Goal: Communication & Community: Share content

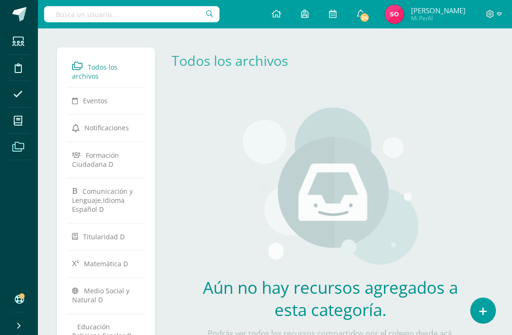
click at [23, 41] on icon at bounding box center [18, 41] width 12 height 9
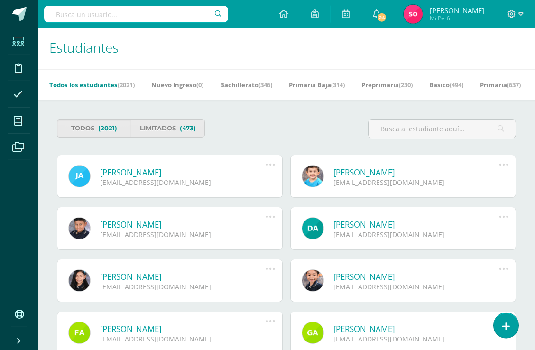
click at [138, 15] on input "text" at bounding box center [136, 14] width 184 height 16
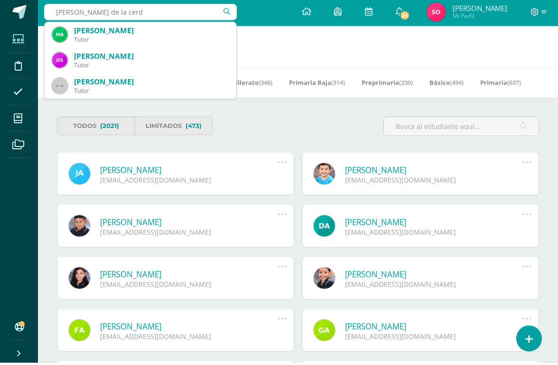
type input "Mario de la cerda"
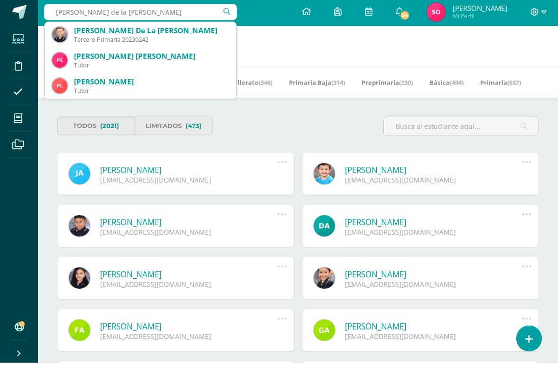
click at [157, 38] on div "Tercero Primaria 20230242" at bounding box center [151, 42] width 155 height 8
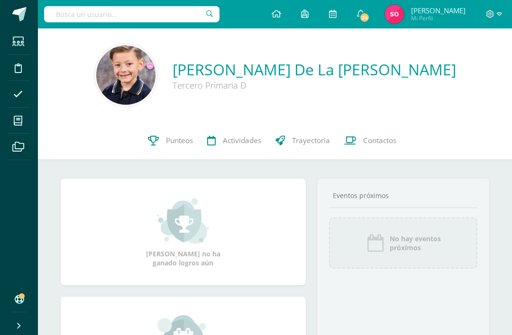
click at [159, 20] on input "text" at bounding box center [131, 14] width 175 height 16
type input "Favio mor"
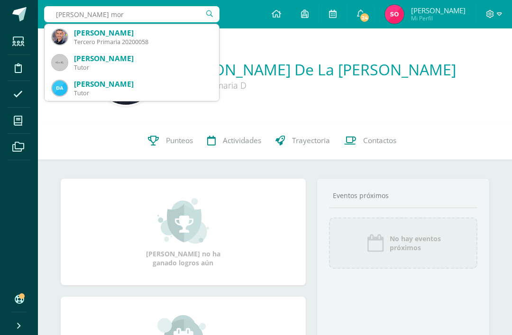
click at [176, 38] on div "Favio Morales Cáceres" at bounding box center [143, 33] width 138 height 10
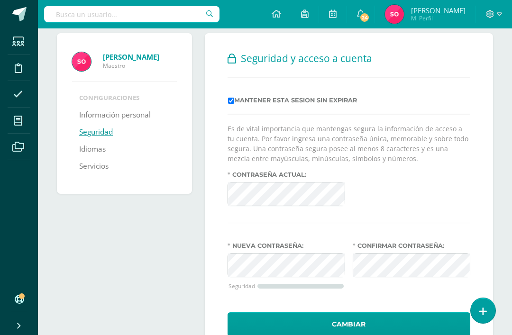
scroll to position [53, 0]
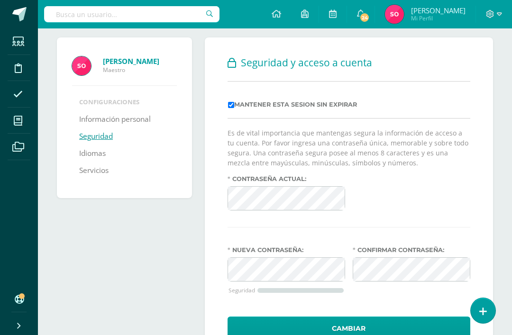
click at [482, 317] on icon at bounding box center [483, 312] width 8 height 10
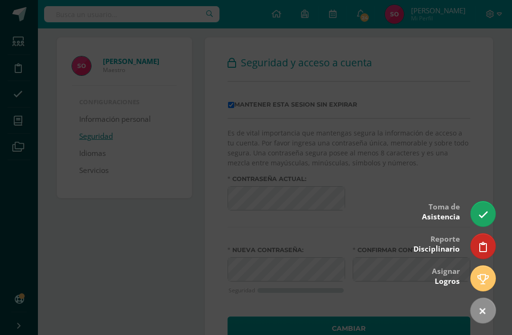
click at [445, 153] on div at bounding box center [256, 167] width 512 height 335
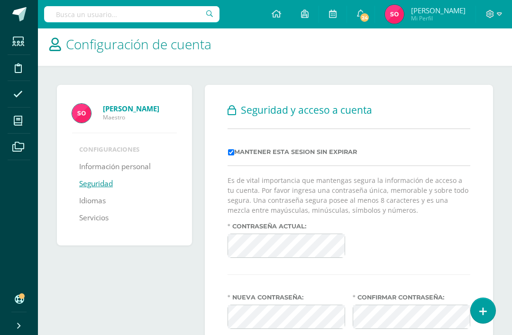
scroll to position [0, 0]
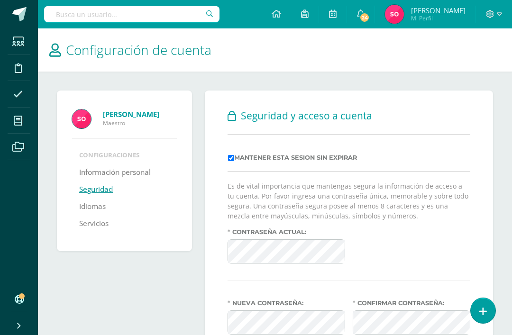
click at [291, 17] on link at bounding box center [276, 14] width 29 height 28
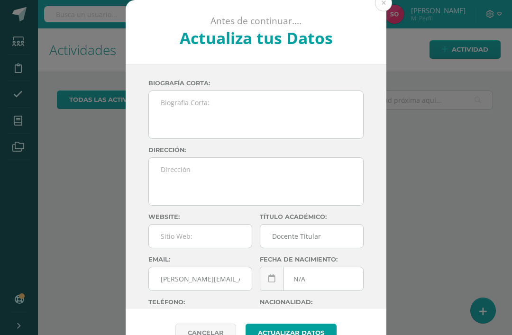
click at [385, 13] on div "Antes de continuar.... Actualiza tus Datos" at bounding box center [256, 32] width 261 height 64
click at [391, 0] on button at bounding box center [383, 2] width 17 height 17
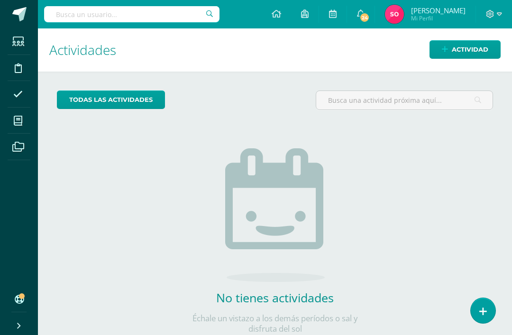
click at [466, 50] on span "Actividad" at bounding box center [470, 50] width 37 height 18
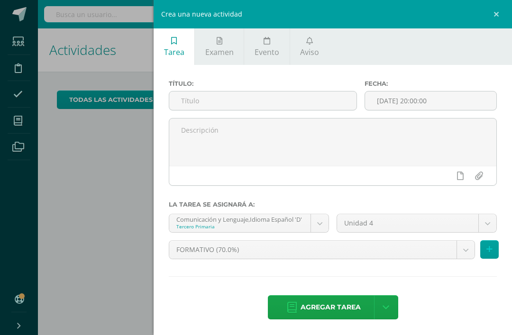
click at [319, 43] on link "Aviso" at bounding box center [309, 46] width 39 height 37
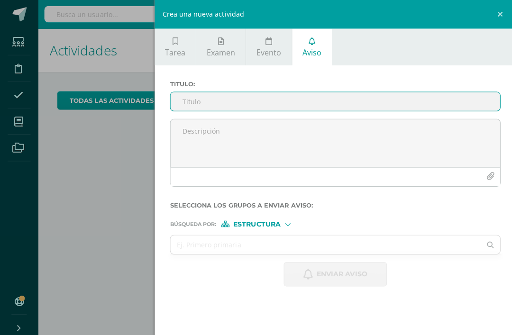
click at [226, 130] on textarea at bounding box center [332, 142] width 327 height 47
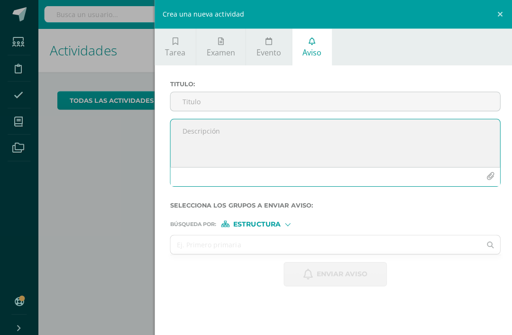
scroll to position [0, 3]
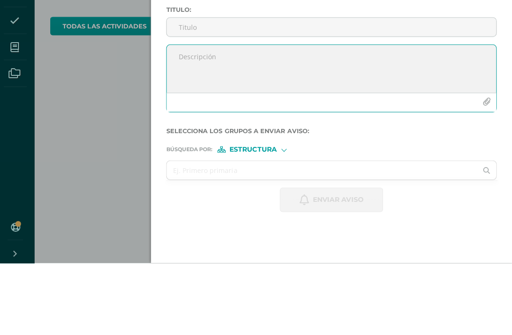
paste textarea "Estimados padres de familia: Les informamos que su hijo [PERSON_NAME] actualmen…"
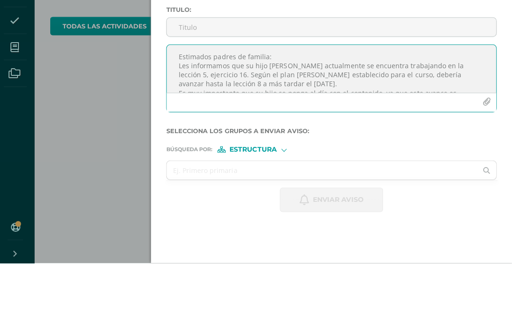
scroll to position [0, 0]
type textarea "Estimados padres de familia: Les informamos que su hijo [PERSON_NAME] actualmen…"
click at [227, 92] on input "Titulo :" at bounding box center [332, 101] width 327 height 18
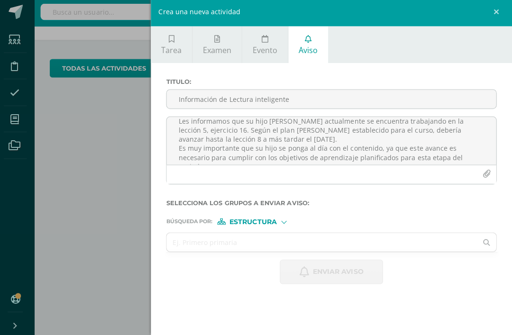
scroll to position [18, 0]
type input "Información de Lectura inteligente"
click at [255, 241] on input "text" at bounding box center [323, 243] width 308 height 18
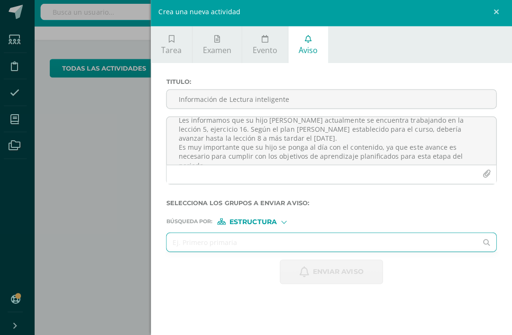
scroll to position [30, 3]
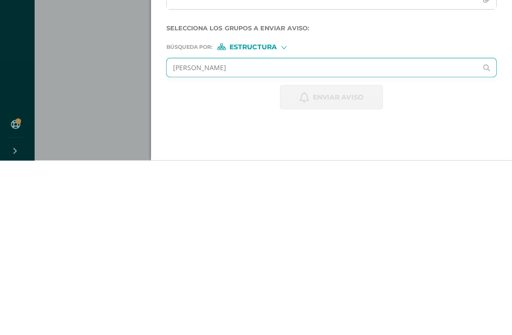
type input "[PERSON_NAME]"
click at [263, 211] on div "Búsqueda por : Estructura Estructura Persona" at bounding box center [333, 218] width 328 height 14
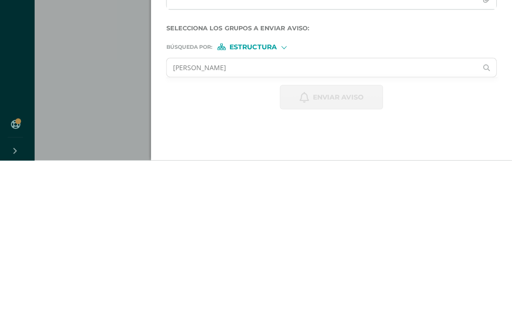
scroll to position [30, 4]
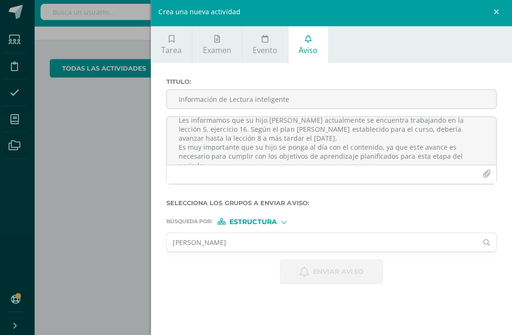
click at [263, 224] on span "Estructura" at bounding box center [255, 222] width 47 height 5
click at [274, 244] on label "Persona" at bounding box center [257, 247] width 65 height 7
click at [269, 237] on input "text" at bounding box center [323, 243] width 308 height 18
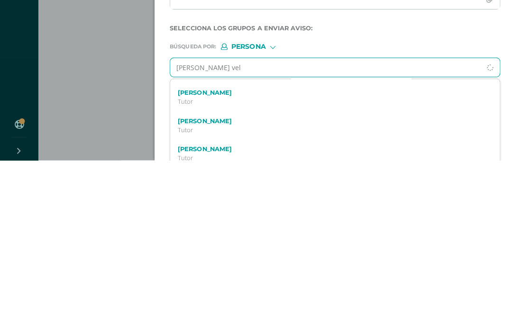
scroll to position [0, 0]
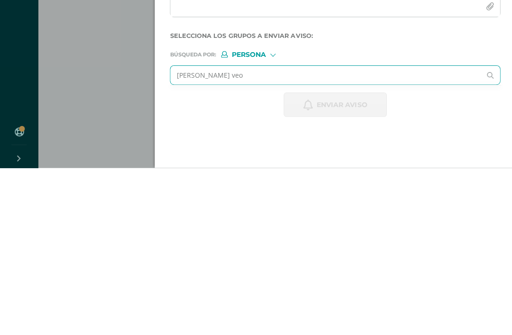
click at [269, 234] on input "[PERSON_NAME] veo" at bounding box center [323, 243] width 308 height 18
type input "E"
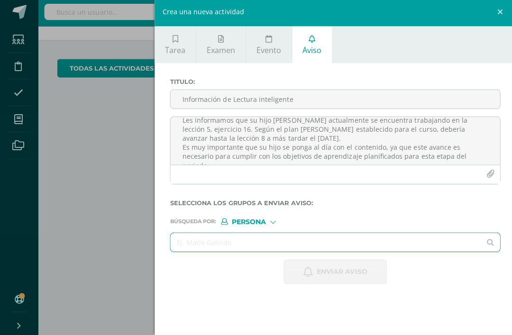
scroll to position [30, 0]
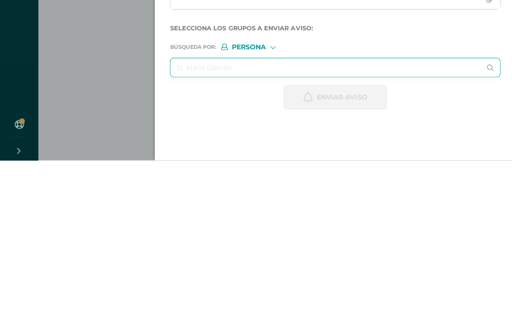
click at [263, 220] on span "Persona" at bounding box center [247, 222] width 34 height 5
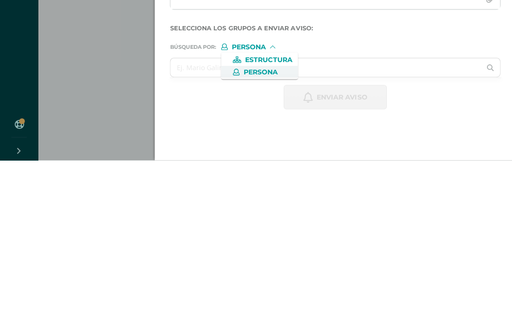
scroll to position [30, 0]
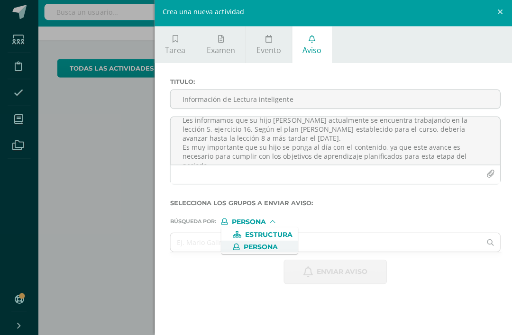
click at [274, 245] on span "Persona" at bounding box center [259, 247] width 34 height 5
click at [209, 242] on input "text" at bounding box center [323, 243] width 308 height 18
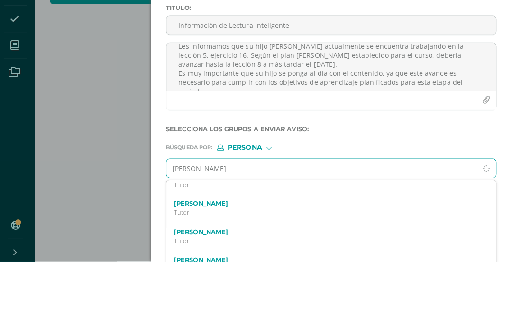
scroll to position [30, 4]
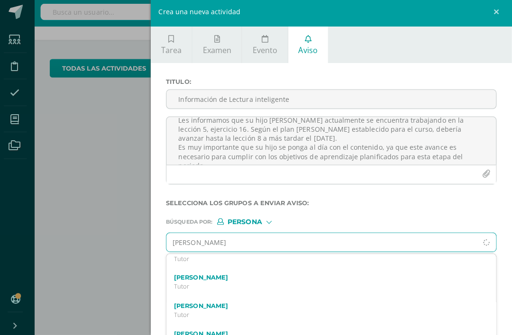
click at [236, 245] on input "[PERSON_NAME]" at bounding box center [323, 243] width 308 height 18
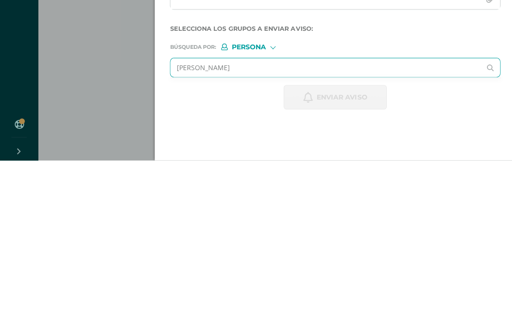
scroll to position [0, 0]
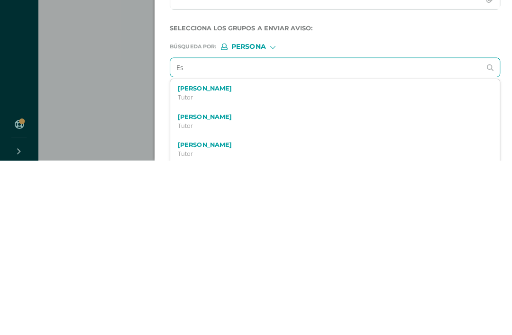
type input "E"
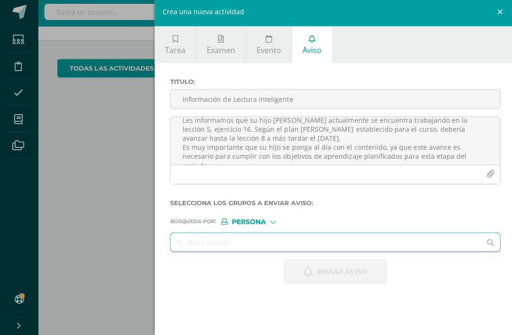
click at [257, 217] on div "Búsqueda por : Persona Estructura Persona" at bounding box center [333, 218] width 328 height 14
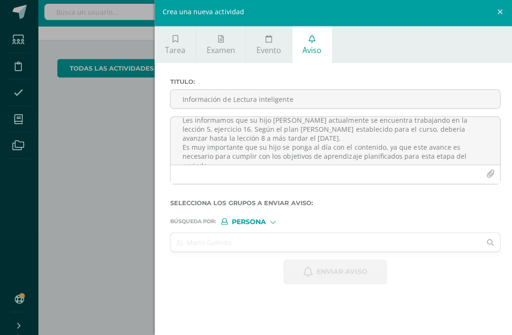
click at [276, 220] on div "Persona" at bounding box center [255, 222] width 71 height 7
click at [241, 245] on label "Persona" at bounding box center [257, 247] width 65 height 7
click at [286, 238] on input "text" at bounding box center [323, 243] width 308 height 18
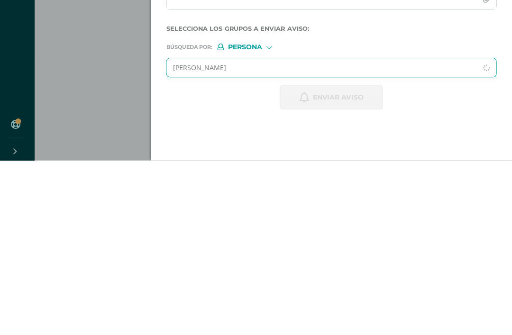
scroll to position [30, 4]
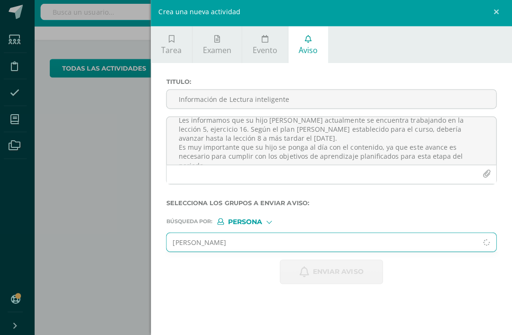
type input "[PERSON_NAME]"
click at [264, 223] on div "Persona" at bounding box center [255, 222] width 71 height 7
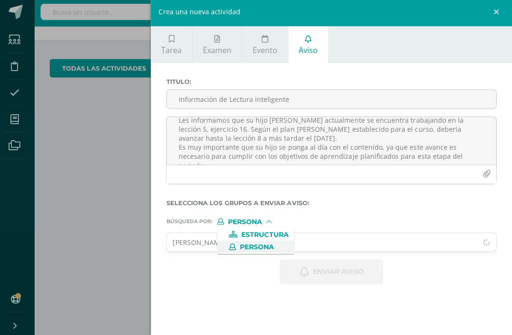
click at [270, 233] on span "Estructura" at bounding box center [266, 235] width 47 height 5
click at [263, 239] on input "text" at bounding box center [323, 243] width 308 height 18
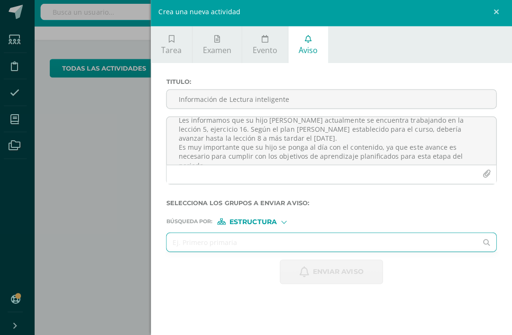
scroll to position [30, 3]
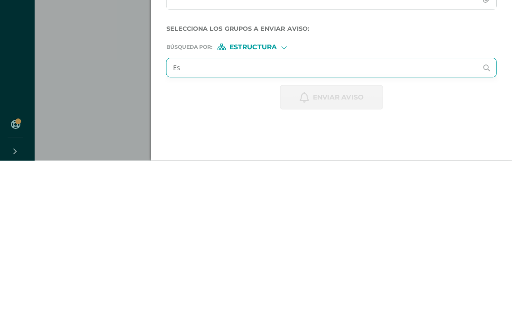
type input "E"
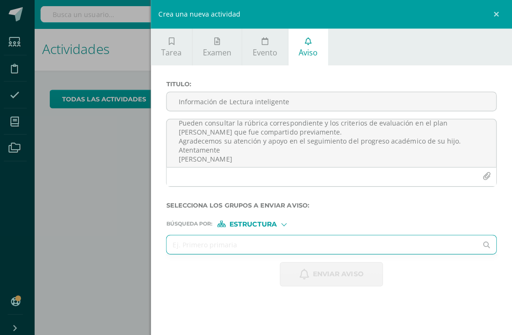
scroll to position [0, 4]
